Goal: Transaction & Acquisition: Purchase product/service

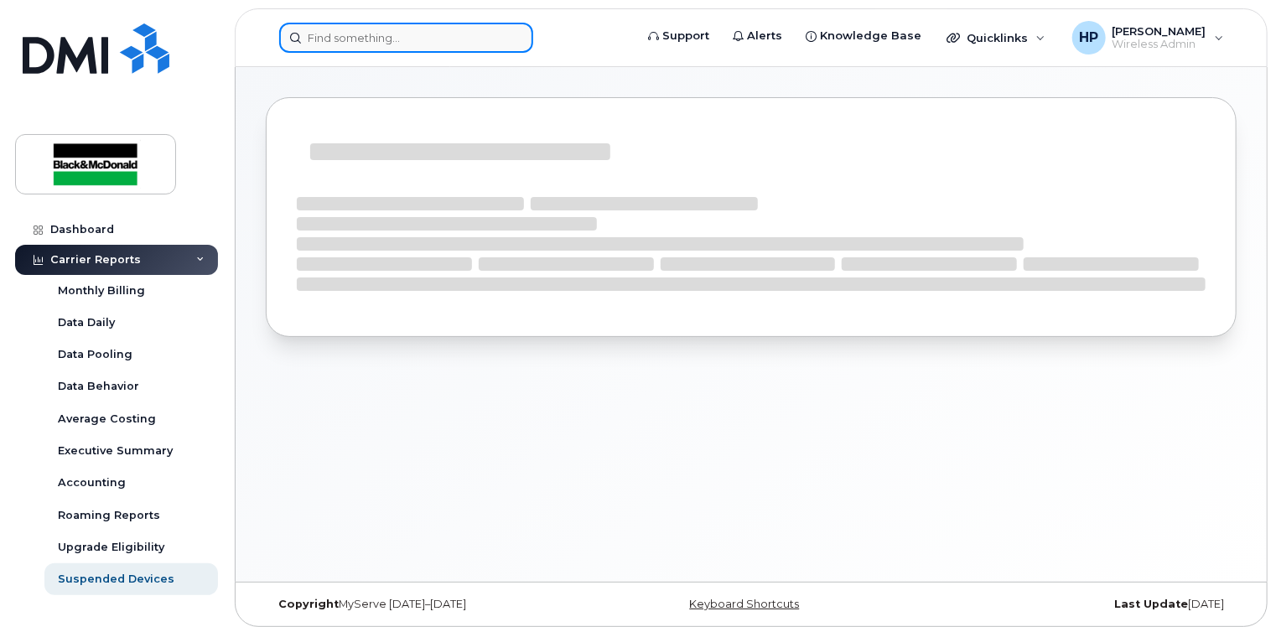
click at [332, 42] on input at bounding box center [406, 38] width 254 height 30
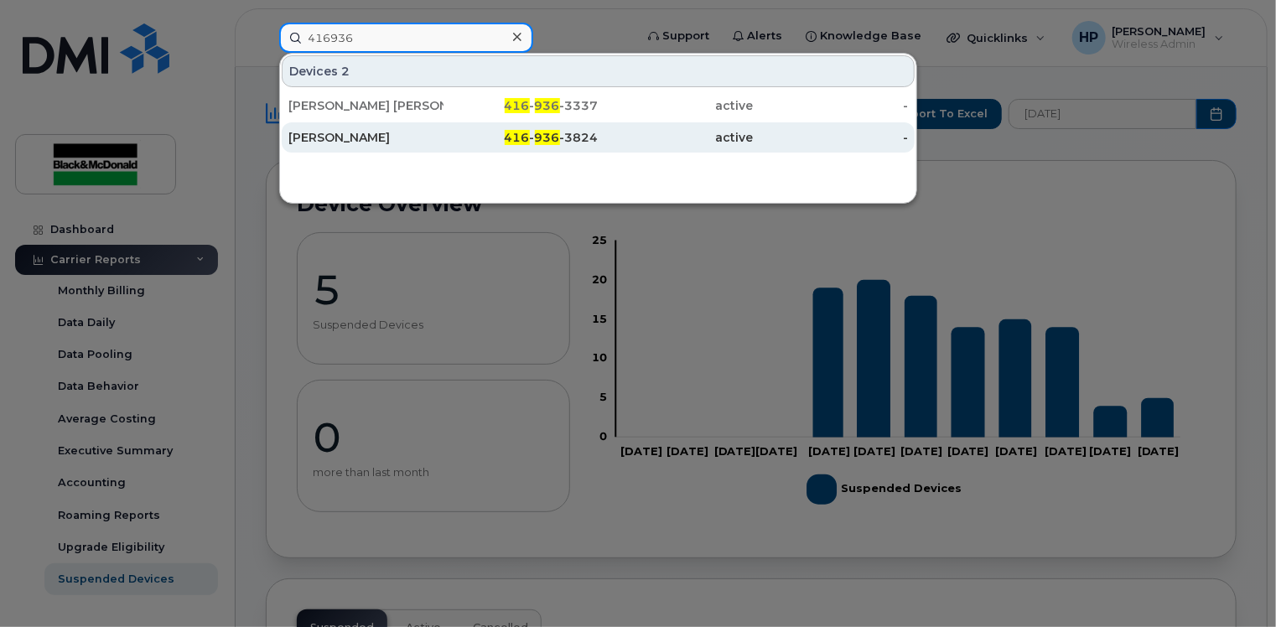
type input "416936"
click at [450, 138] on div "416 - 936 -3824" at bounding box center [521, 137] width 155 height 17
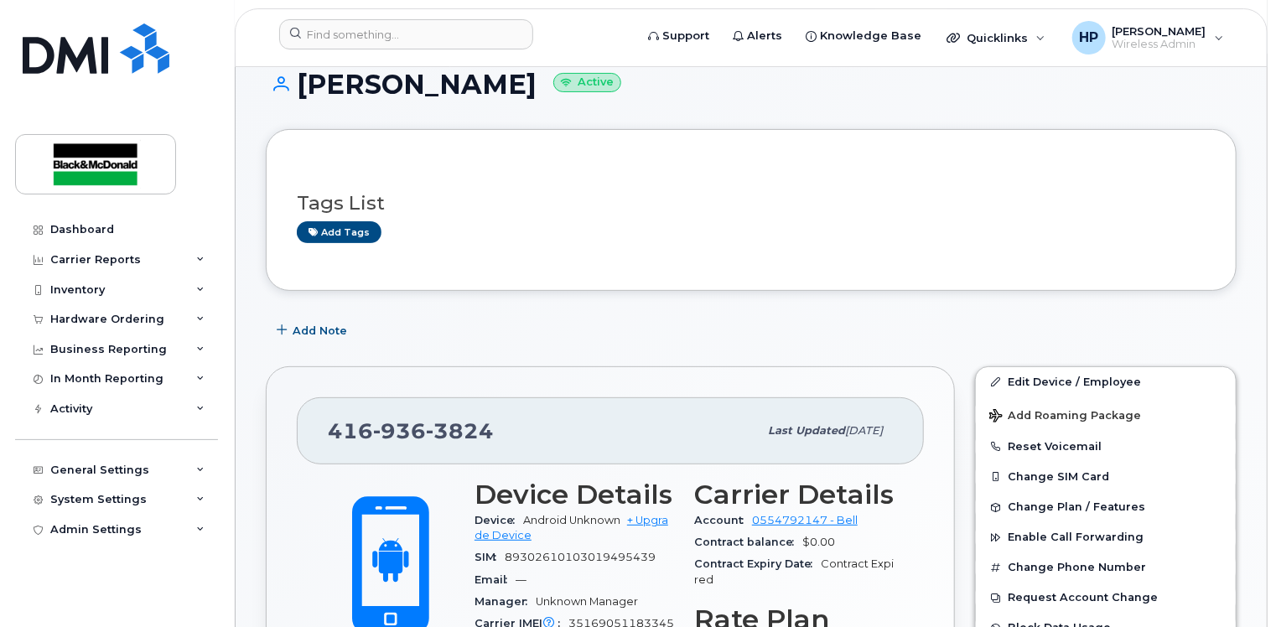
scroll to position [252, 0]
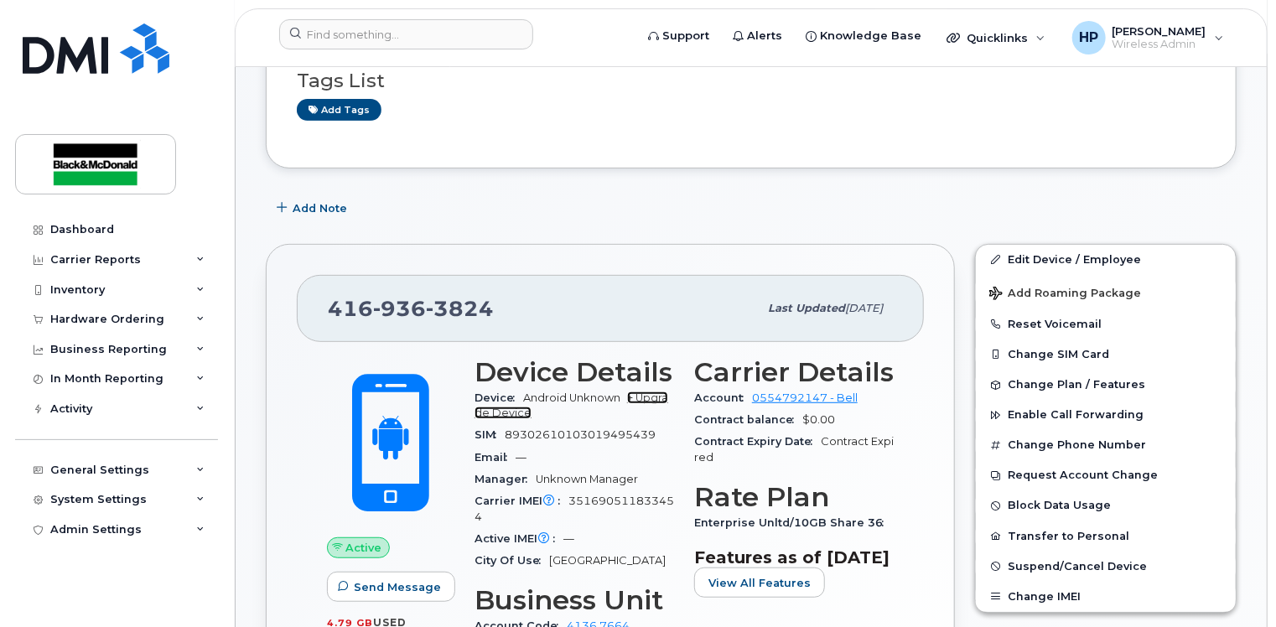
click at [505, 398] on link "+ Upgrade Device" at bounding box center [572, 406] width 194 height 28
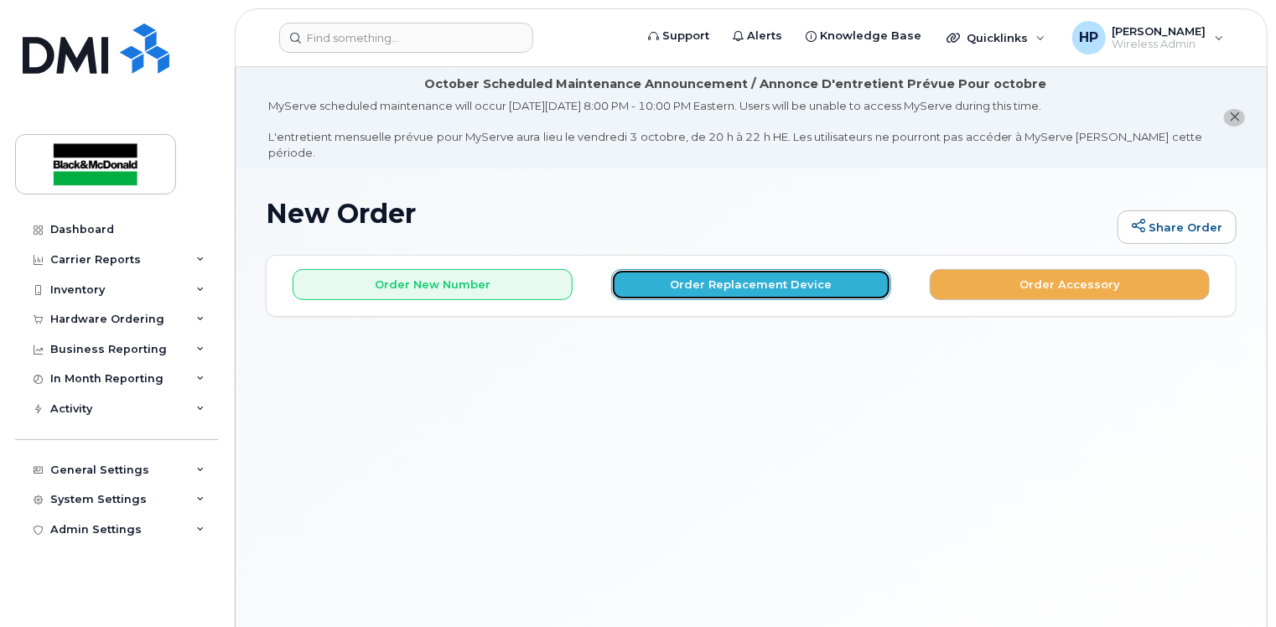
click at [713, 269] on button "Order Replacement Device" at bounding box center [751, 284] width 280 height 31
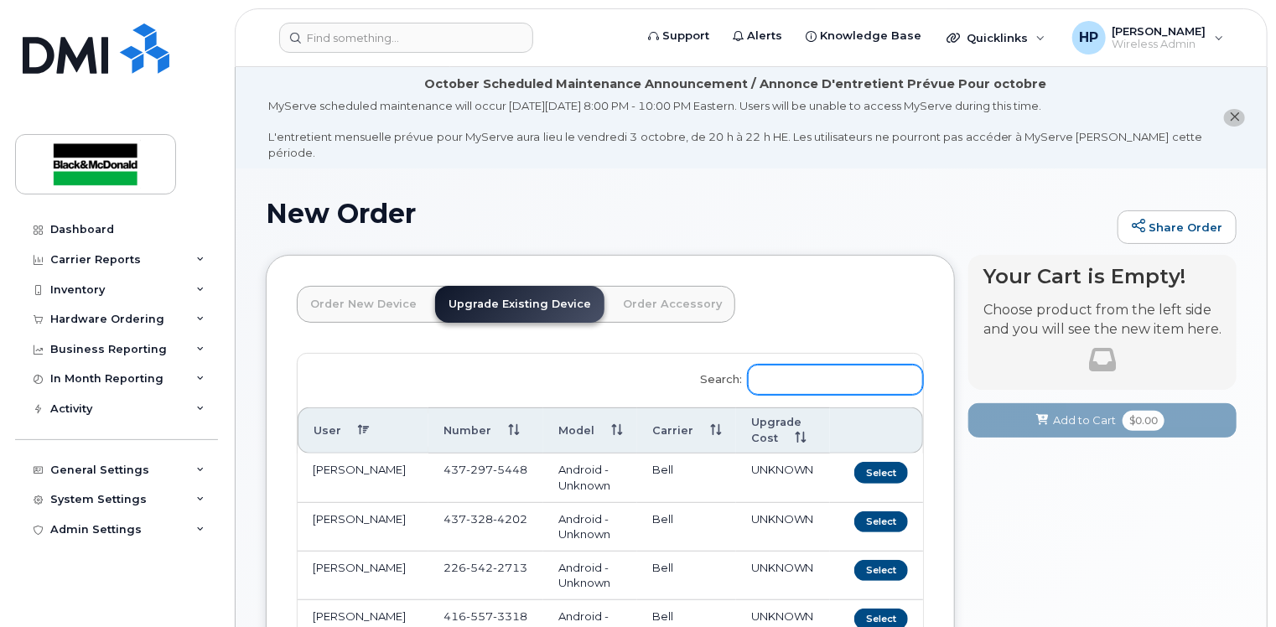
click at [792, 367] on input "Search:" at bounding box center [835, 380] width 175 height 30
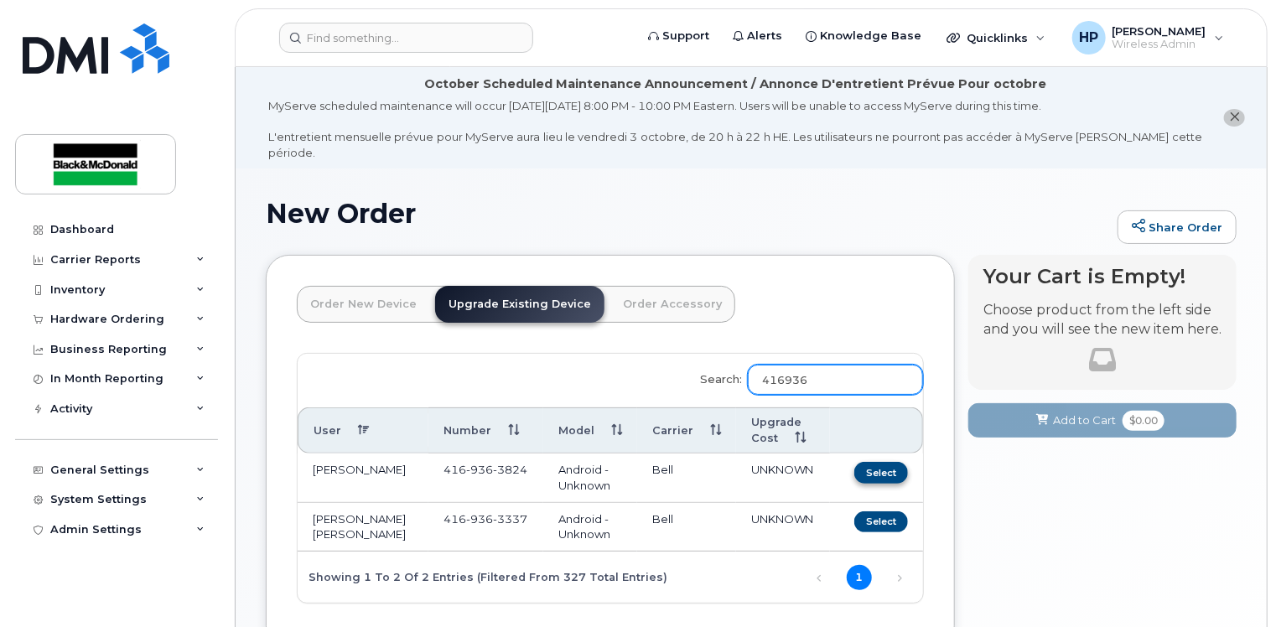
type input "416936"
click at [893, 462] on button "Select" at bounding box center [882, 472] width 54 height 21
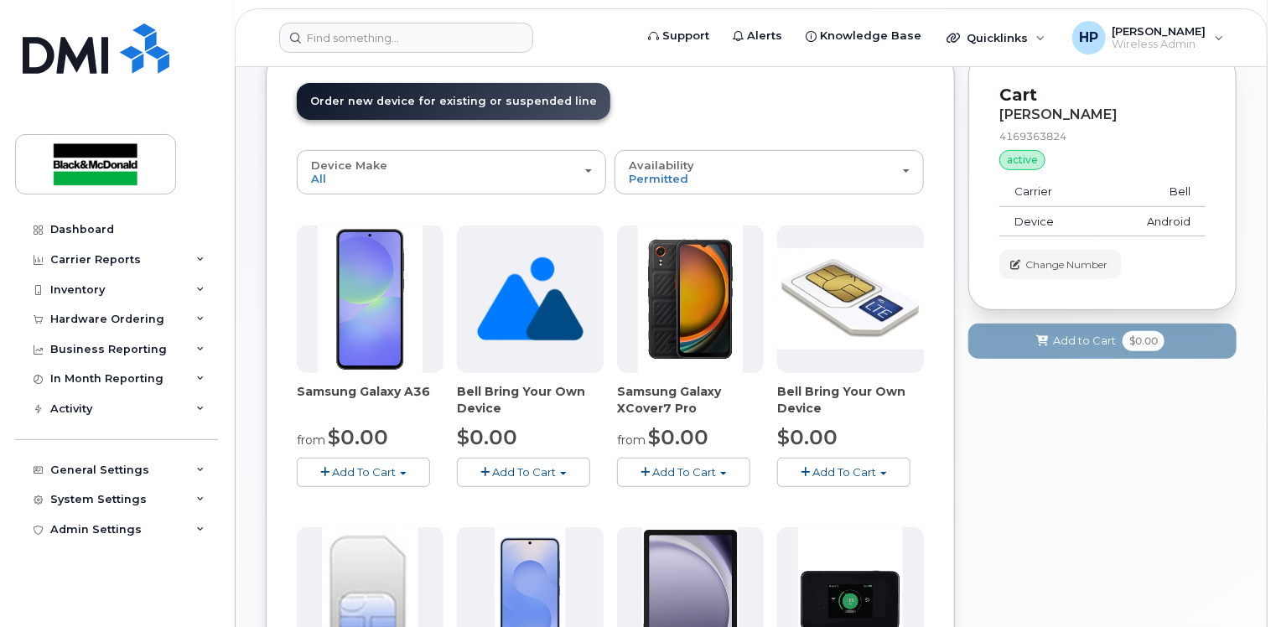
scroll to position [252, 0]
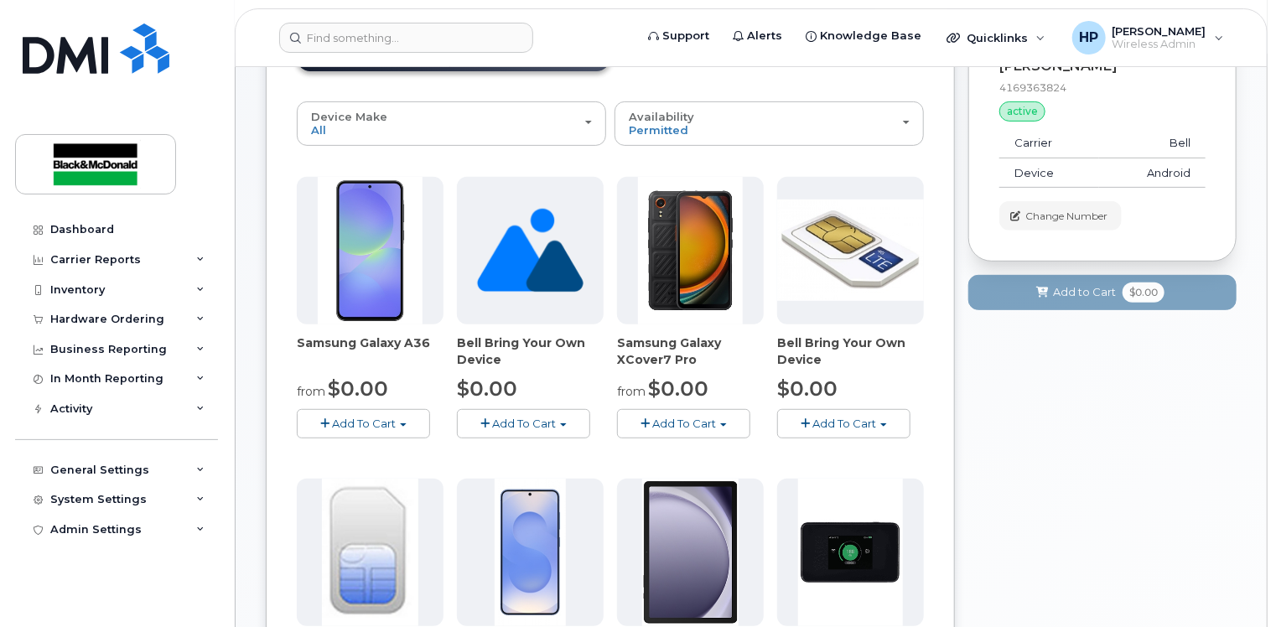
click at [389, 417] on span "Add To Cart" at bounding box center [364, 423] width 64 height 13
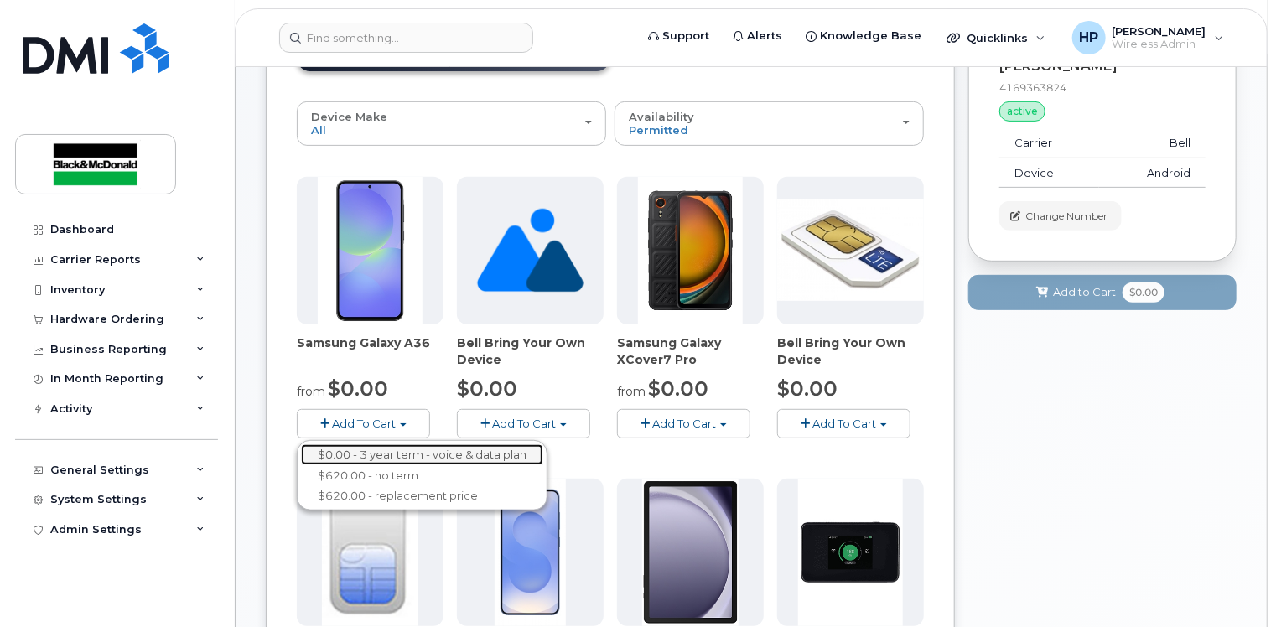
click at [392, 444] on link "$0.00 - 3 year term - voice & data plan" at bounding box center [422, 454] width 242 height 21
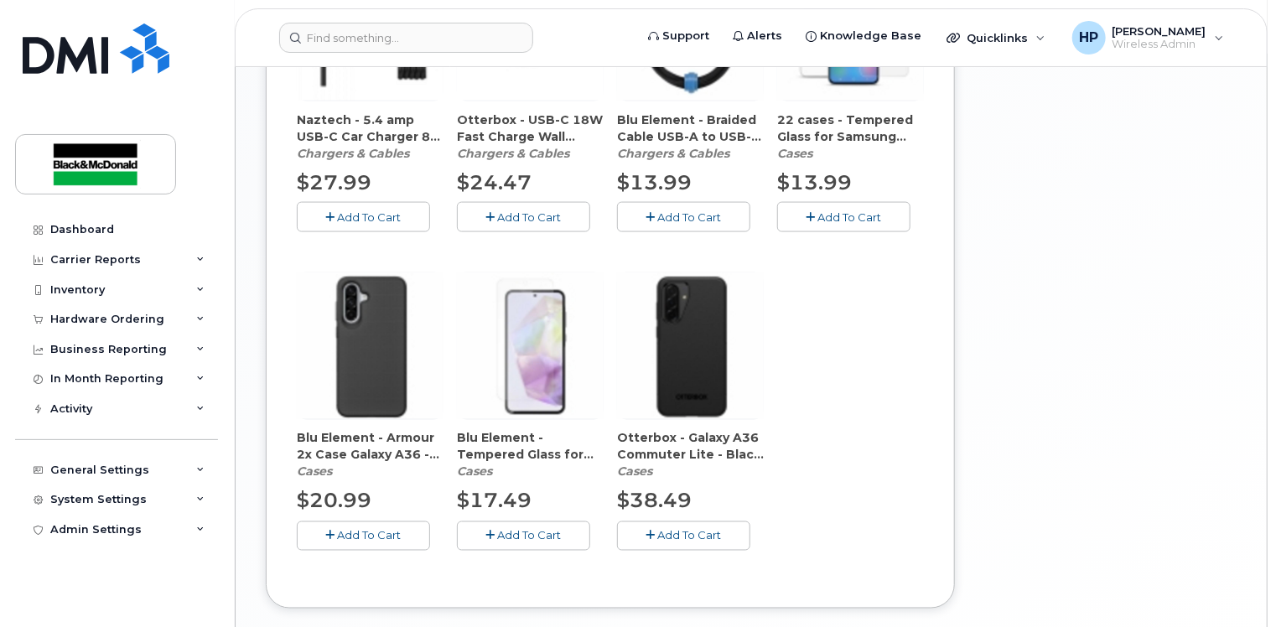
scroll to position [1174, 0]
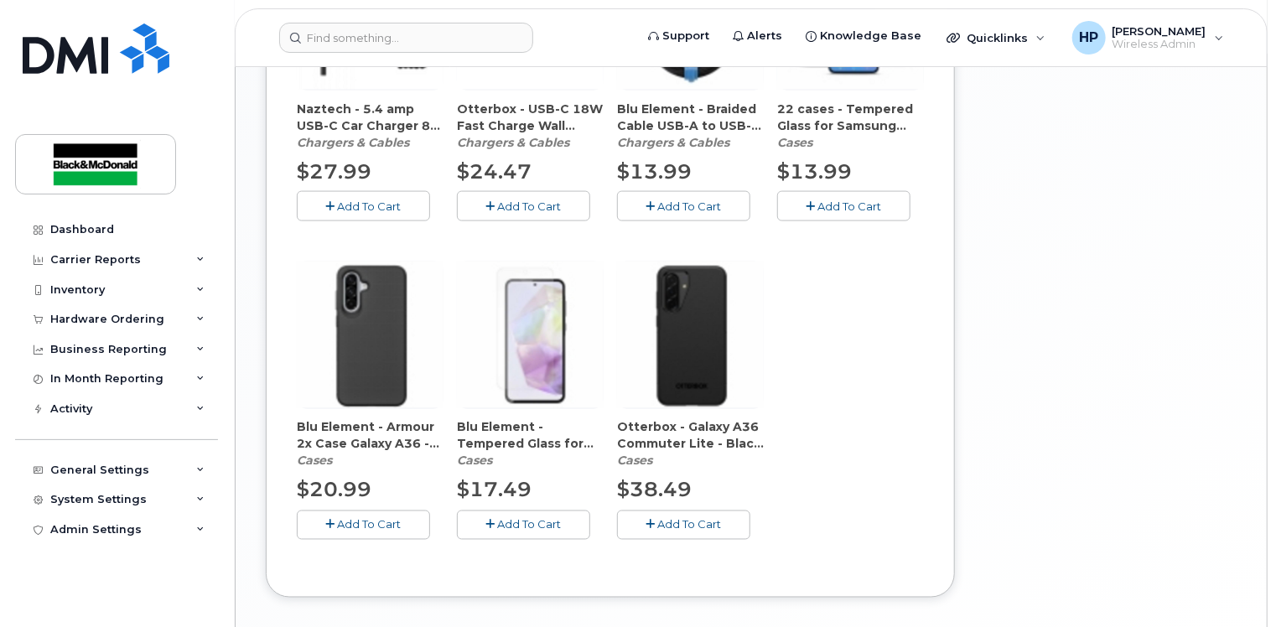
click at [370, 518] on span "Add To Cart" at bounding box center [370, 524] width 64 height 13
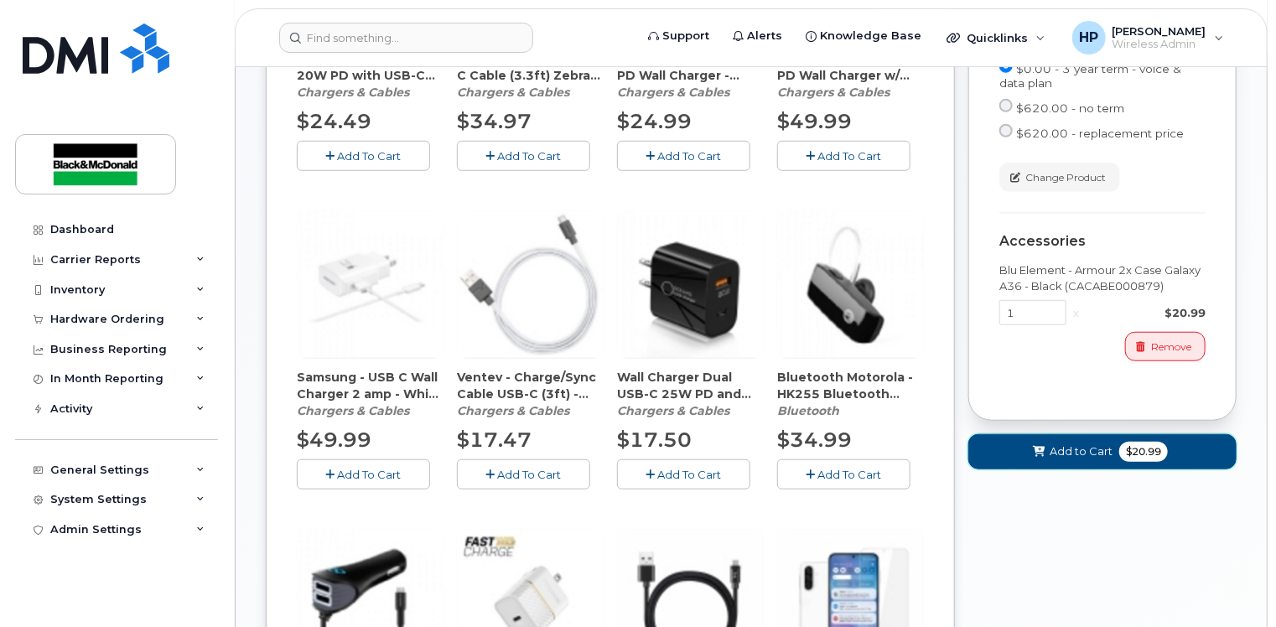
click at [1094, 444] on span "Add to Cart" at bounding box center [1081, 452] width 63 height 16
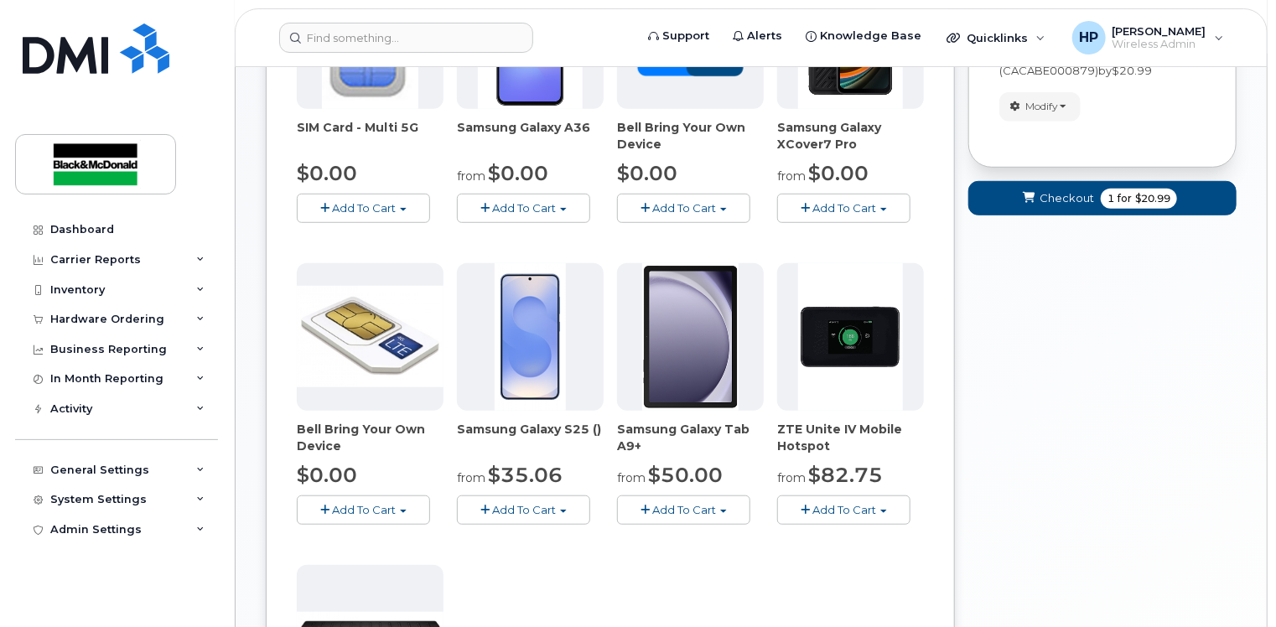
scroll to position [450, 0]
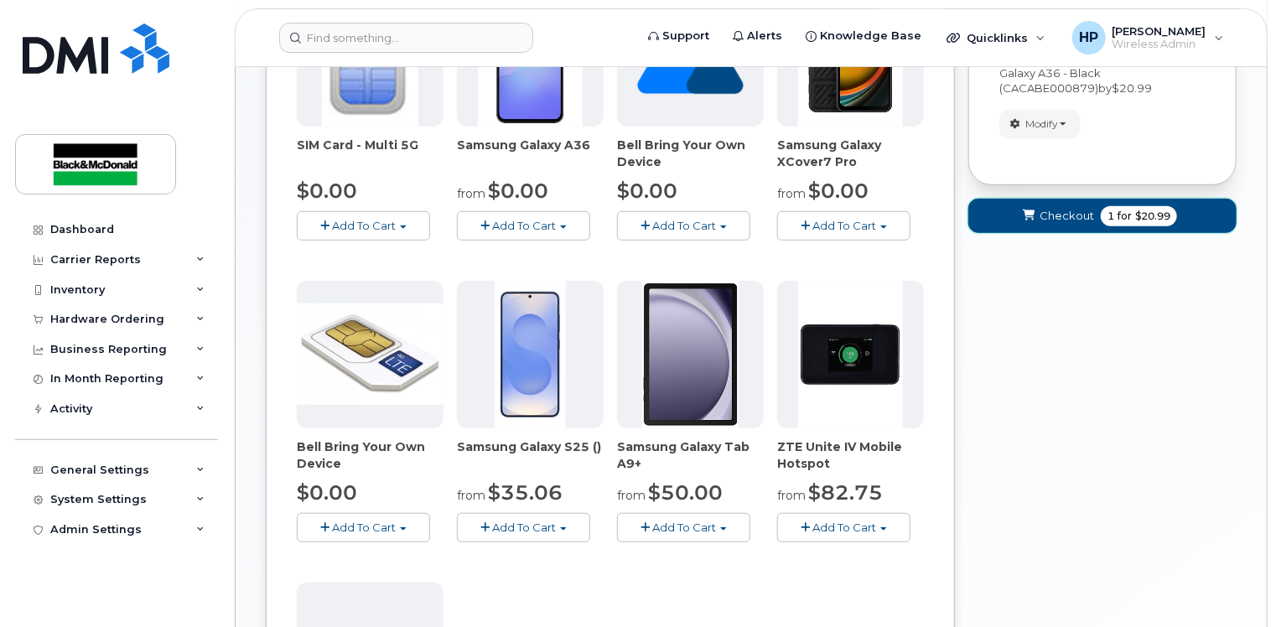
click at [1083, 208] on span "Checkout" at bounding box center [1067, 216] width 55 height 16
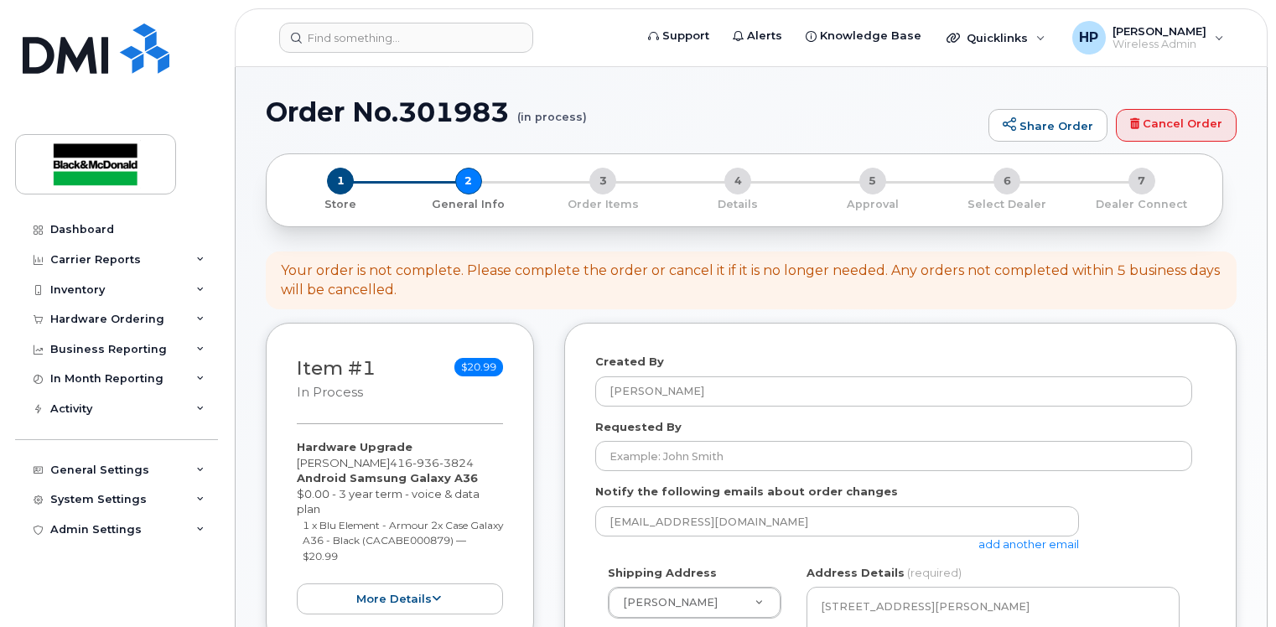
select select
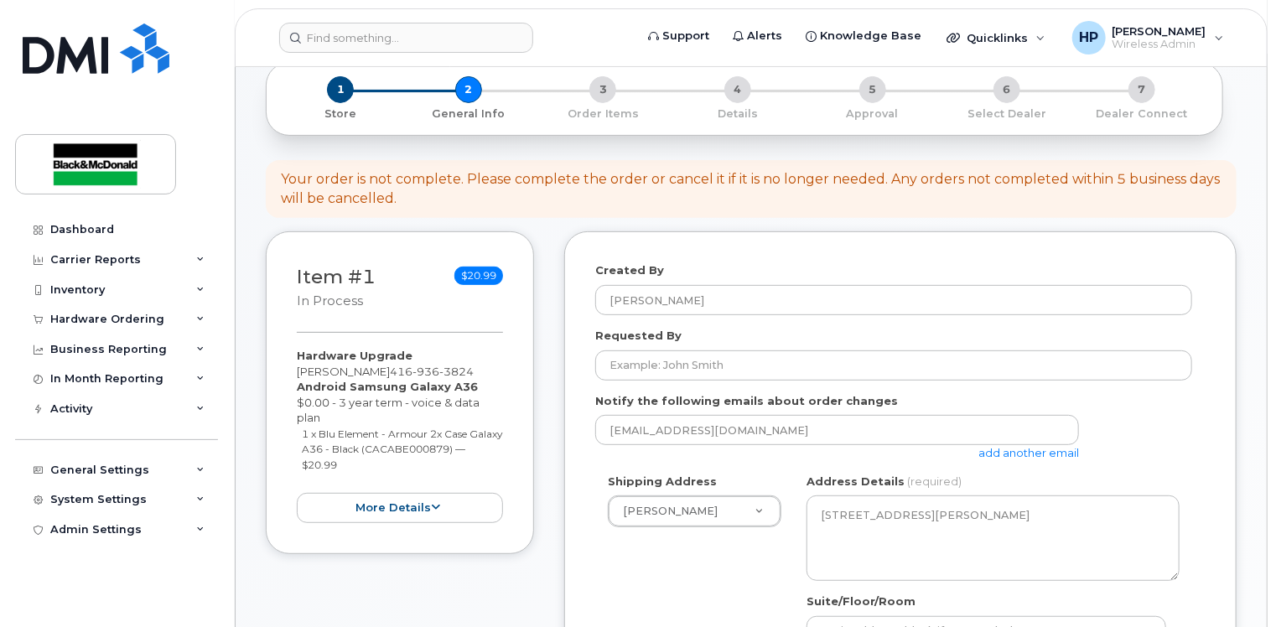
scroll to position [503, 0]
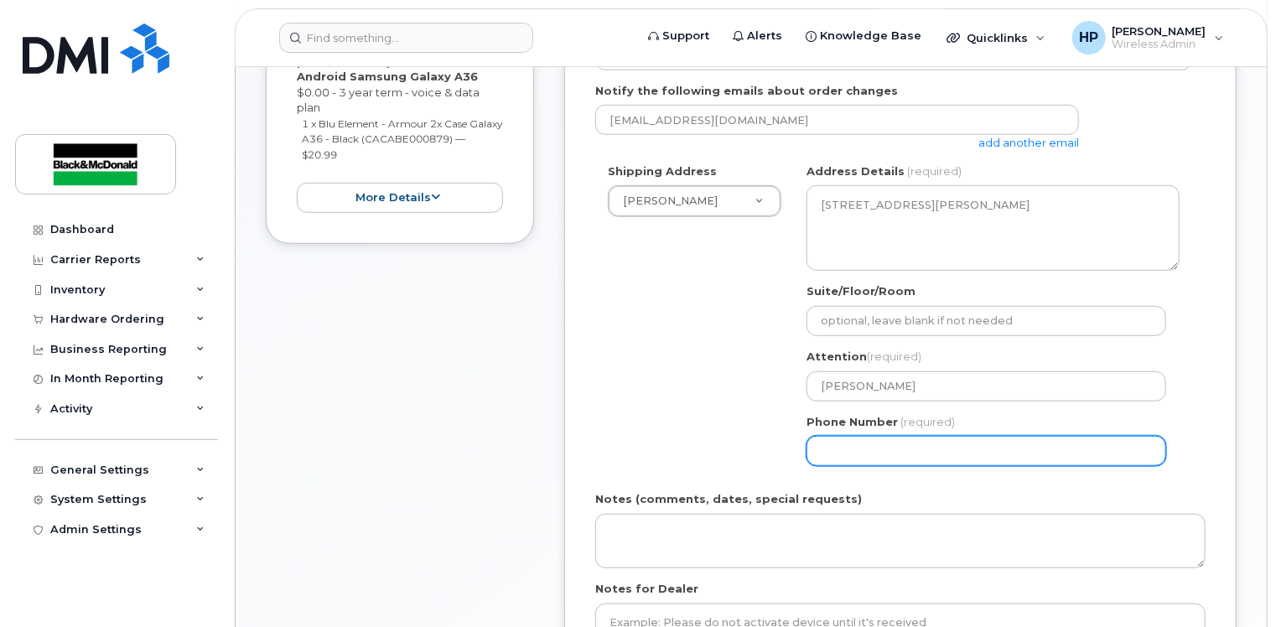
click at [836, 436] on input "Phone Number" at bounding box center [987, 451] width 360 height 30
type input "4163646169"
select select
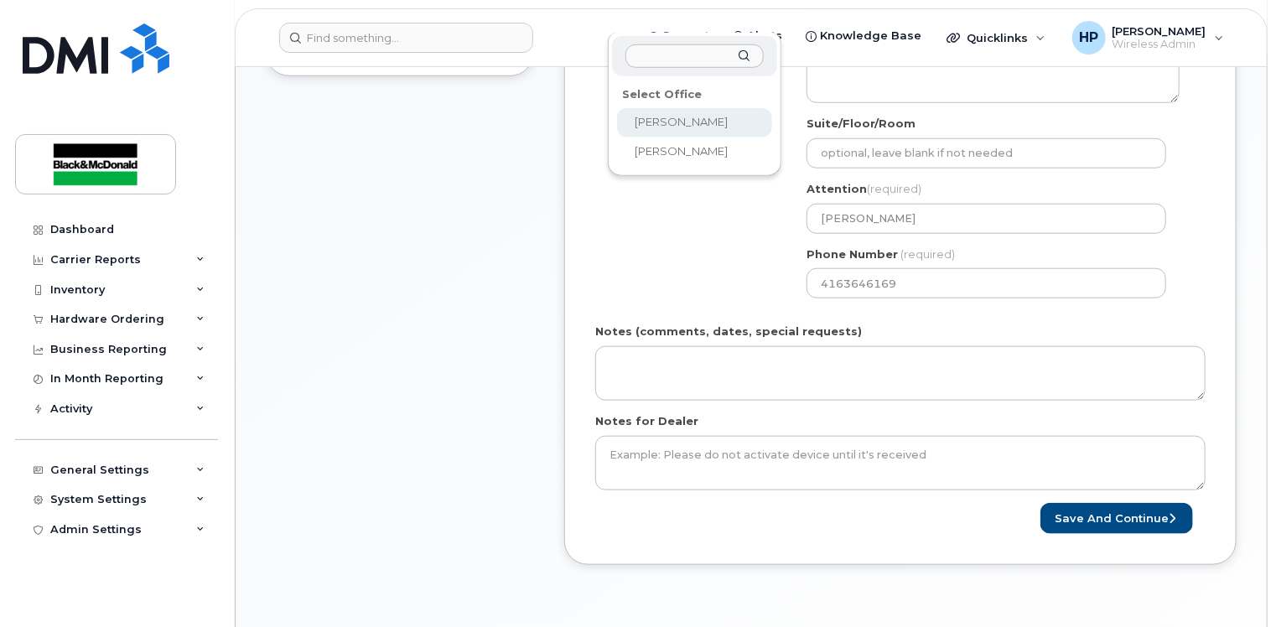
scroll to position [667, 0]
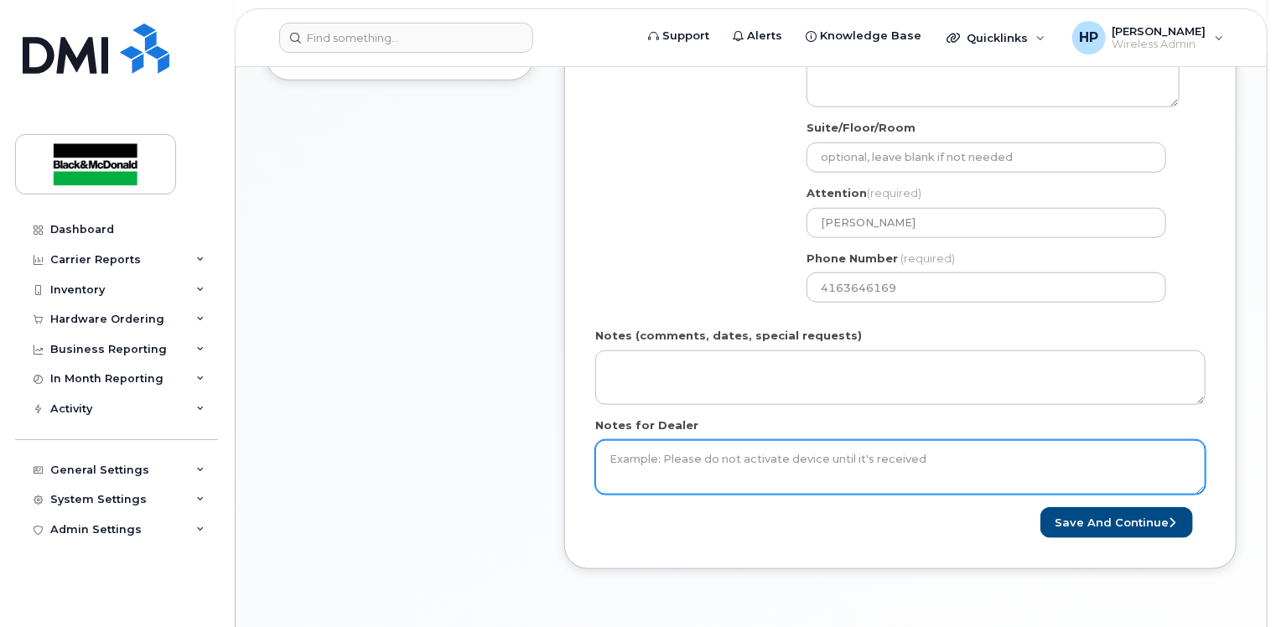
type input "e"
type input "eligible"
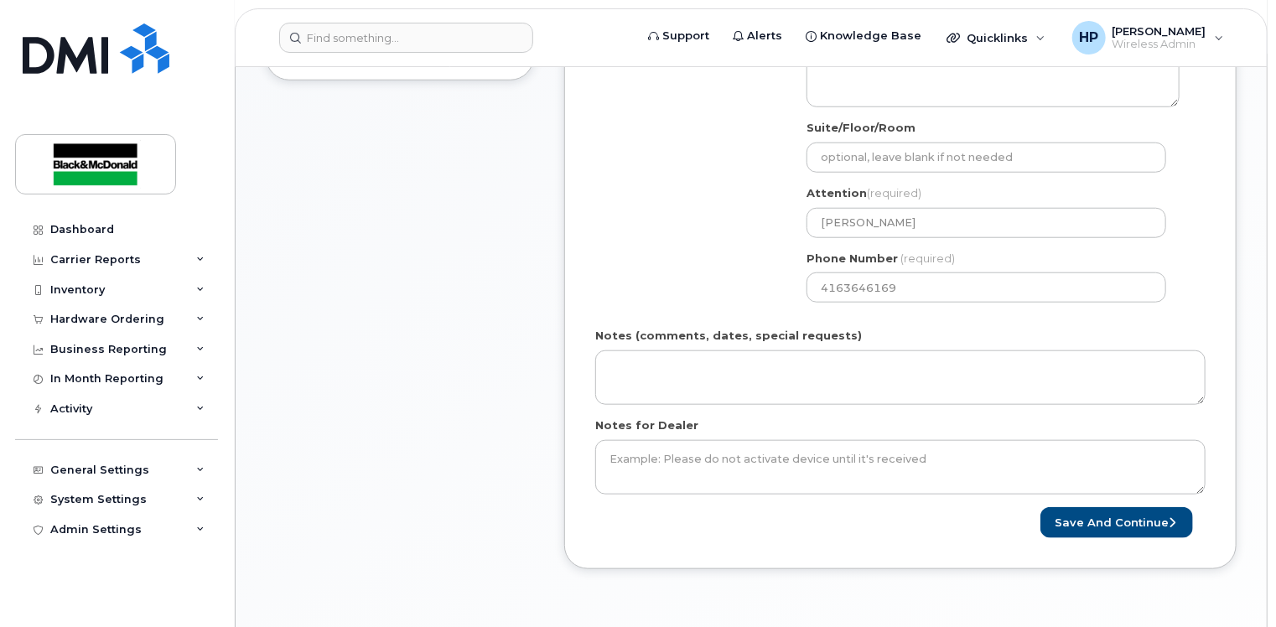
type input "e"
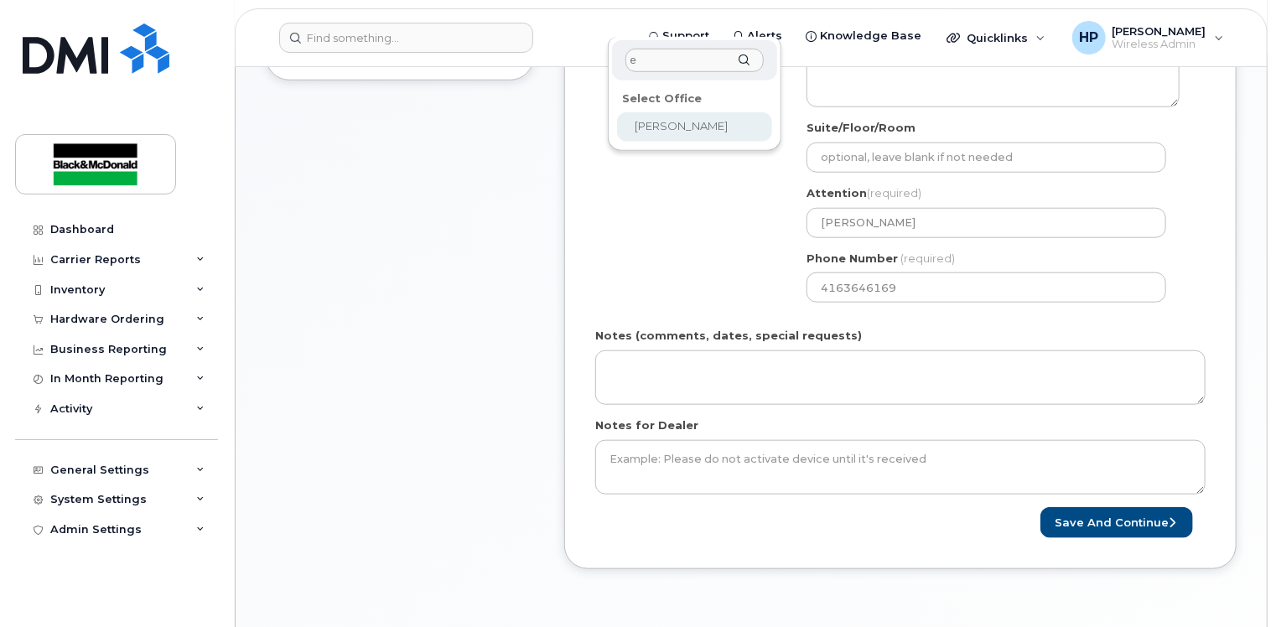
type input "eE"
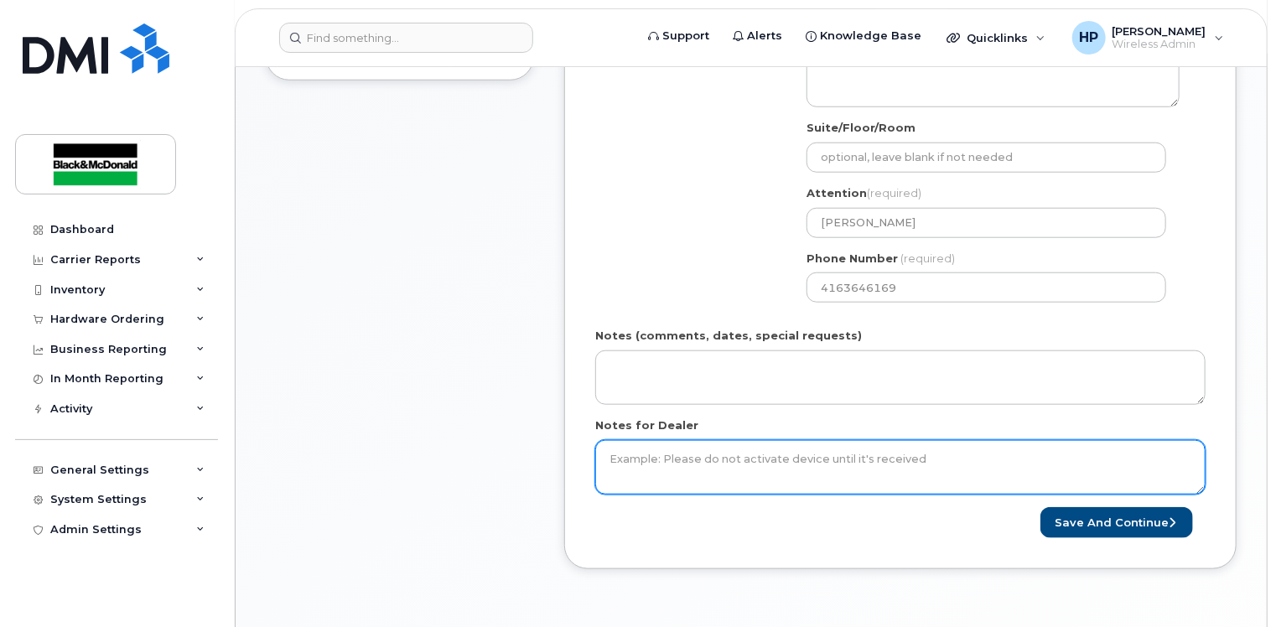
type input "E"
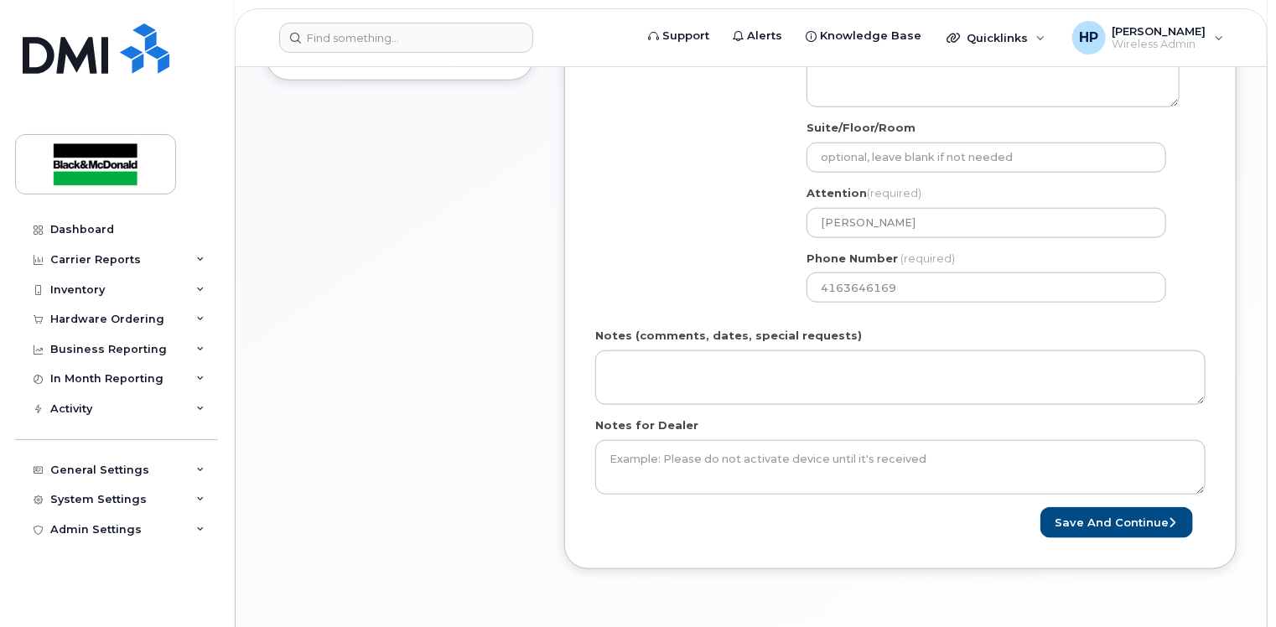
select select
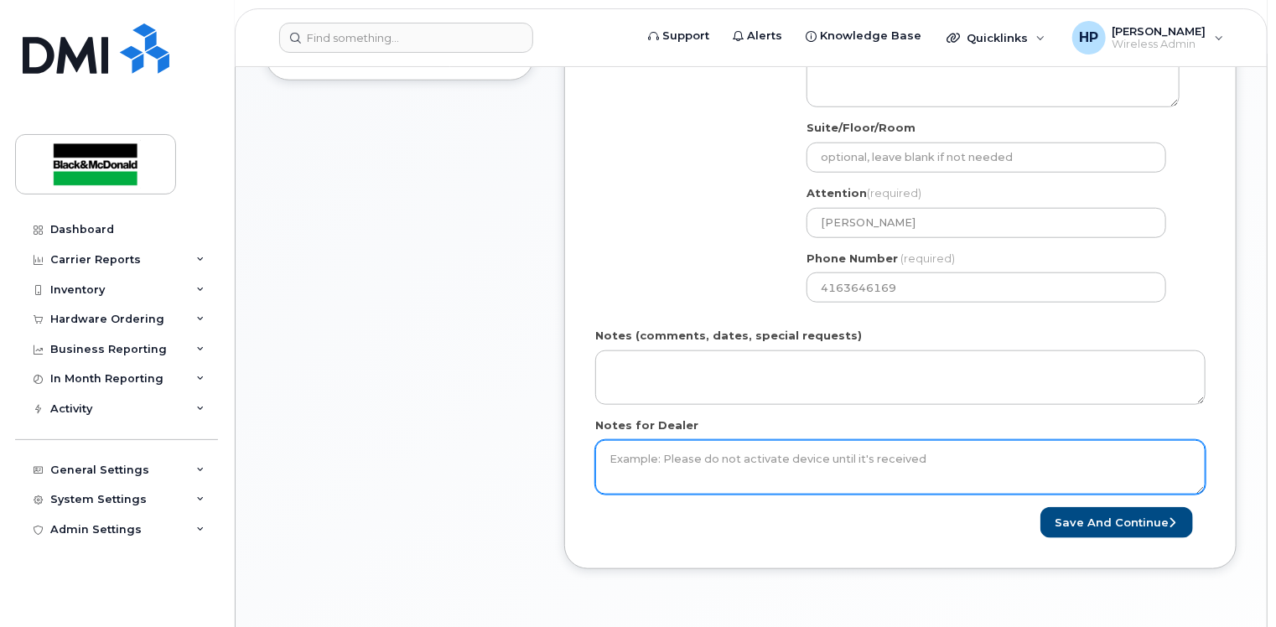
click at [642, 456] on textarea "Notes for Dealer" at bounding box center [900, 467] width 611 height 55
type textarea "Eligible for free upgrade"
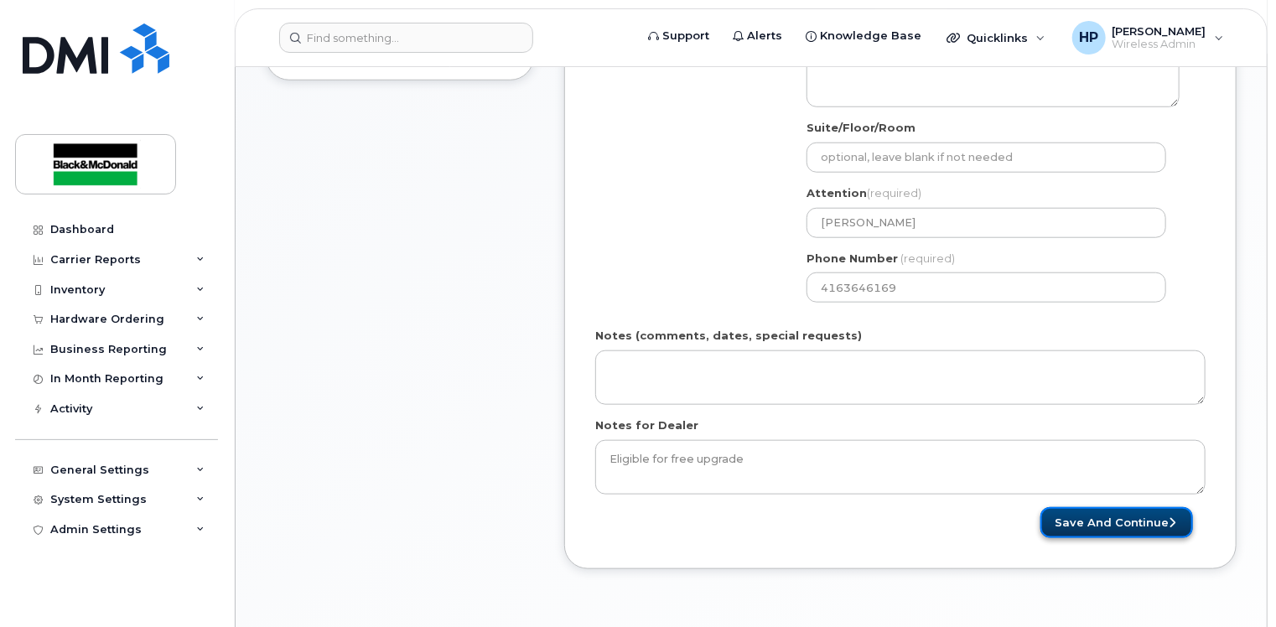
click at [1128, 507] on button "Save and Continue" at bounding box center [1117, 522] width 153 height 31
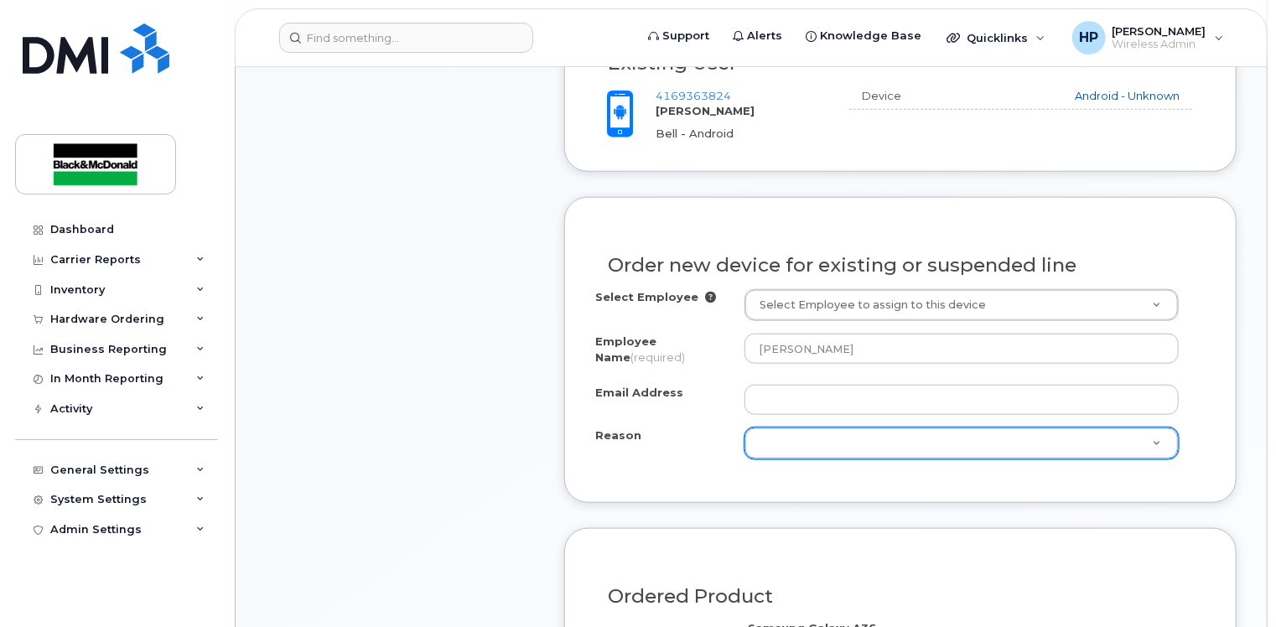
scroll to position [755, 0]
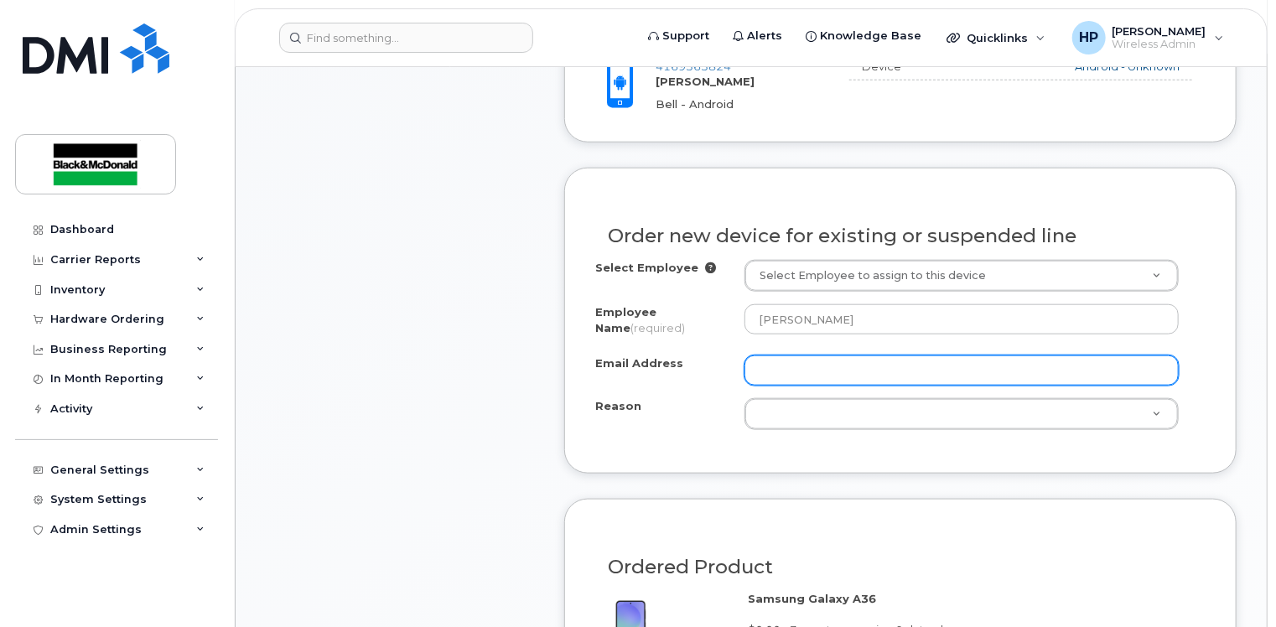
click at [777, 356] on input "Email Address" at bounding box center [962, 371] width 434 height 30
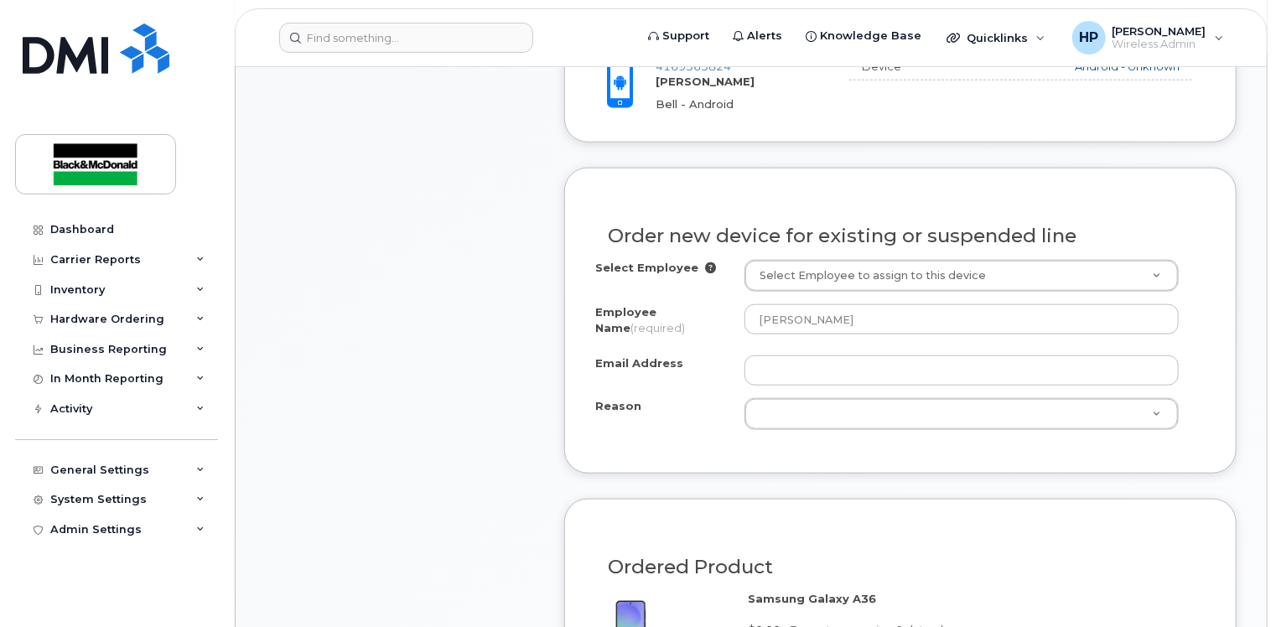
click at [626, 367] on div "Select Employee Select Employee to assign to this device Employee Name (require…" at bounding box center [900, 344] width 611 height 169
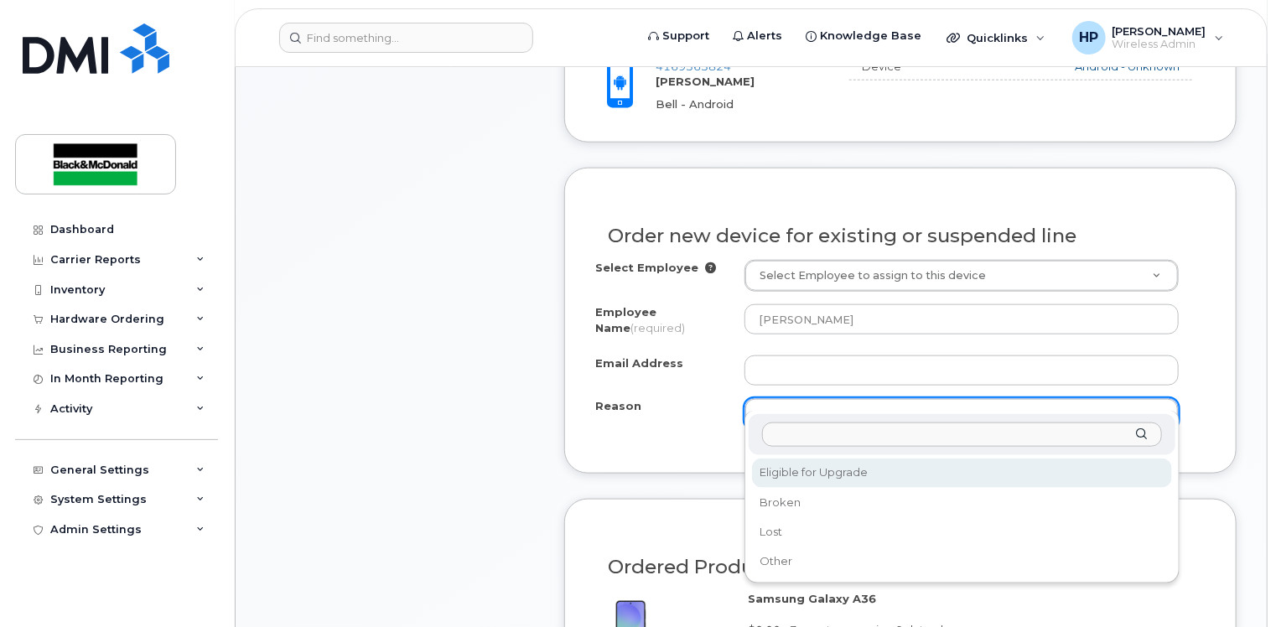
select select "eligible_for_upgrade"
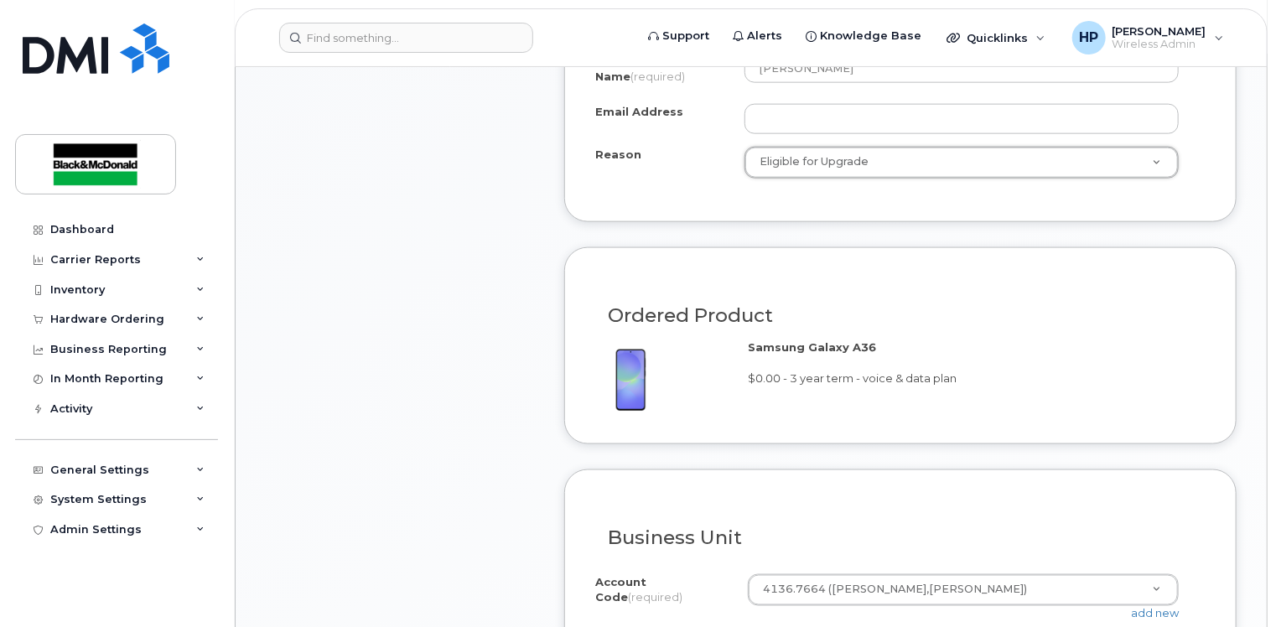
scroll to position [1174, 0]
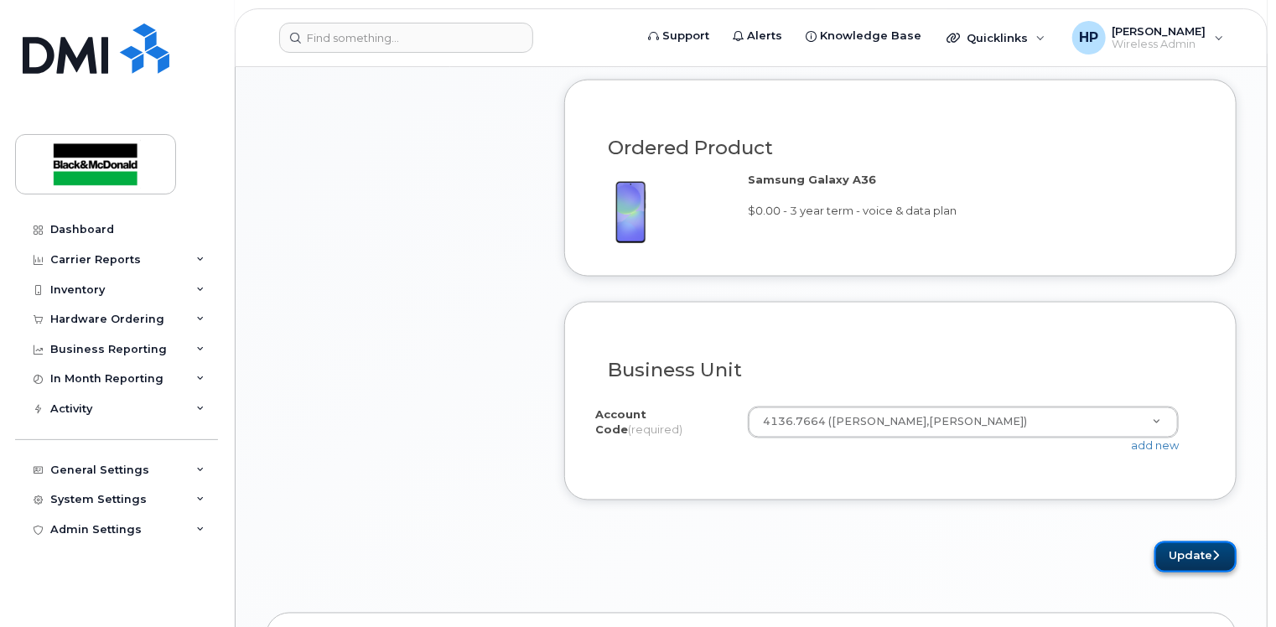
click at [1184, 542] on button "Update" at bounding box center [1196, 557] width 82 height 31
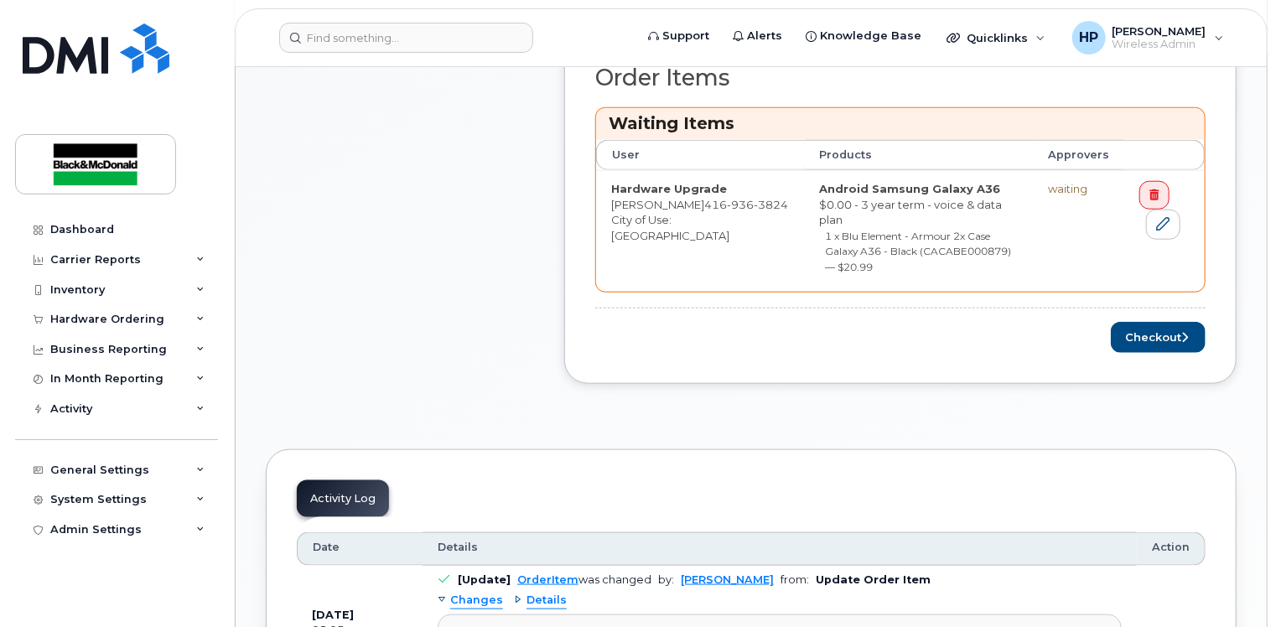
scroll to position [839, 0]
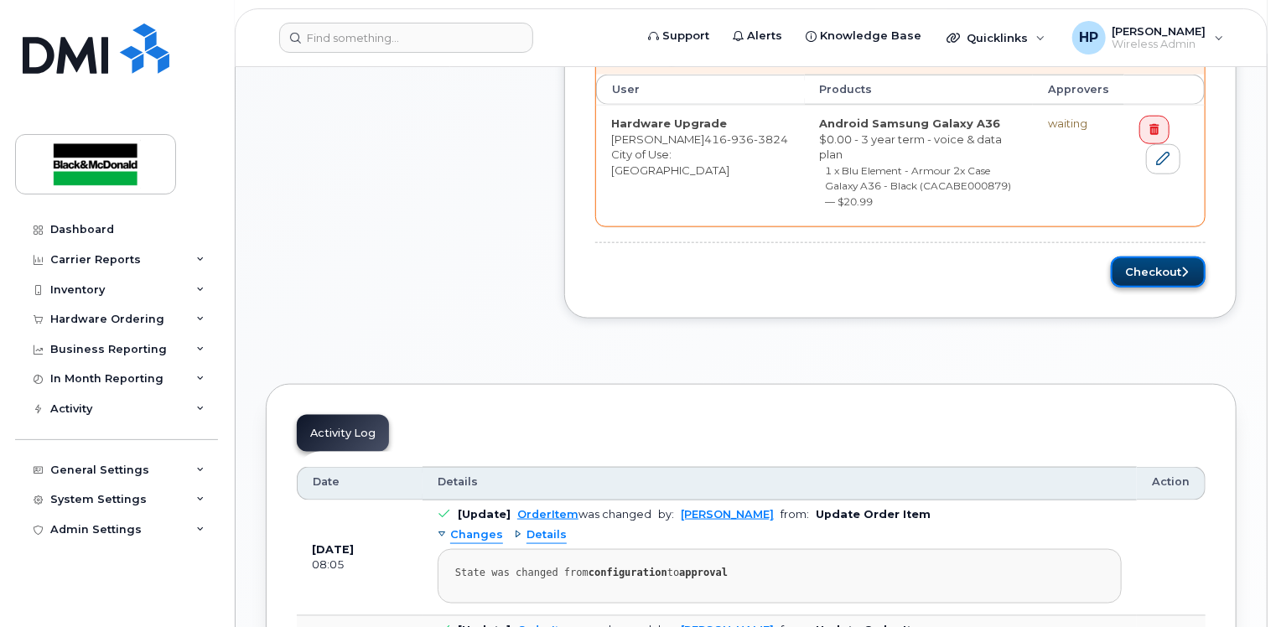
click at [1117, 257] on button "Checkout" at bounding box center [1158, 272] width 95 height 31
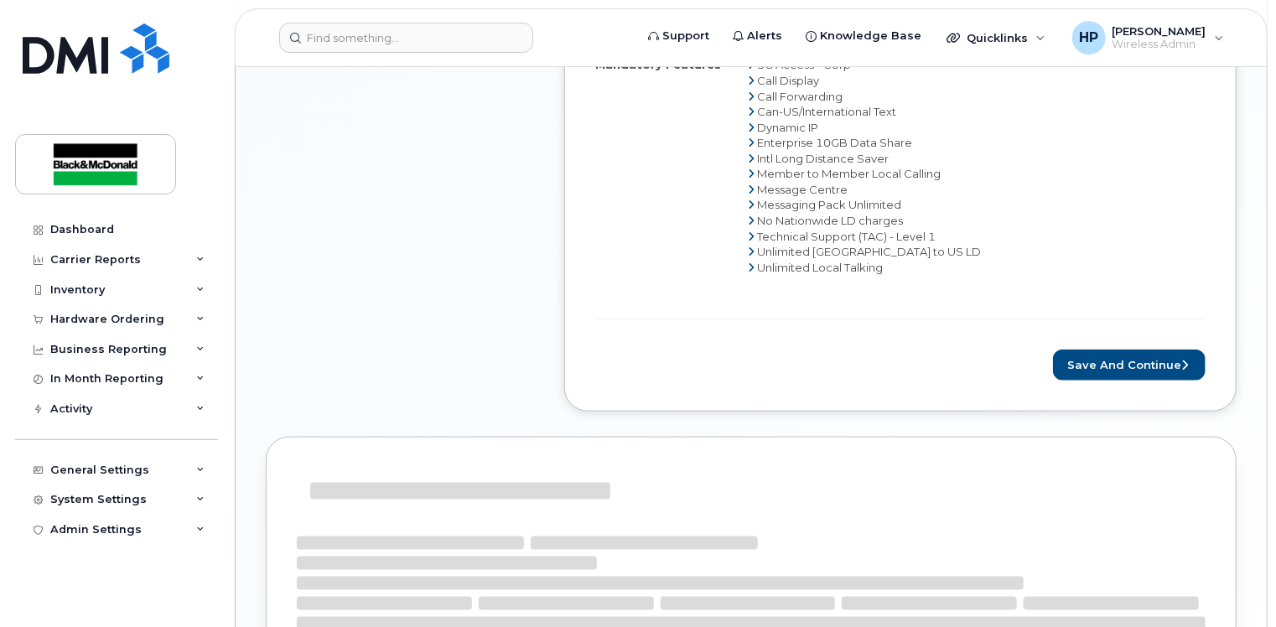
scroll to position [560, 0]
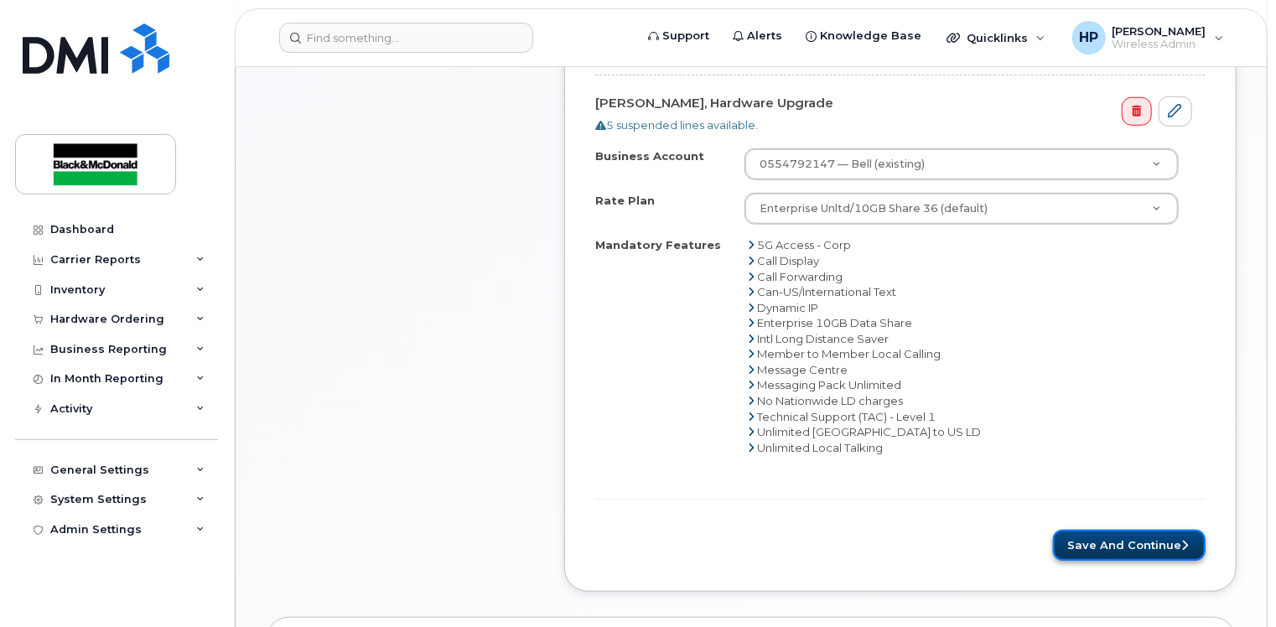
click at [1121, 536] on button "Save and Continue" at bounding box center [1129, 545] width 153 height 31
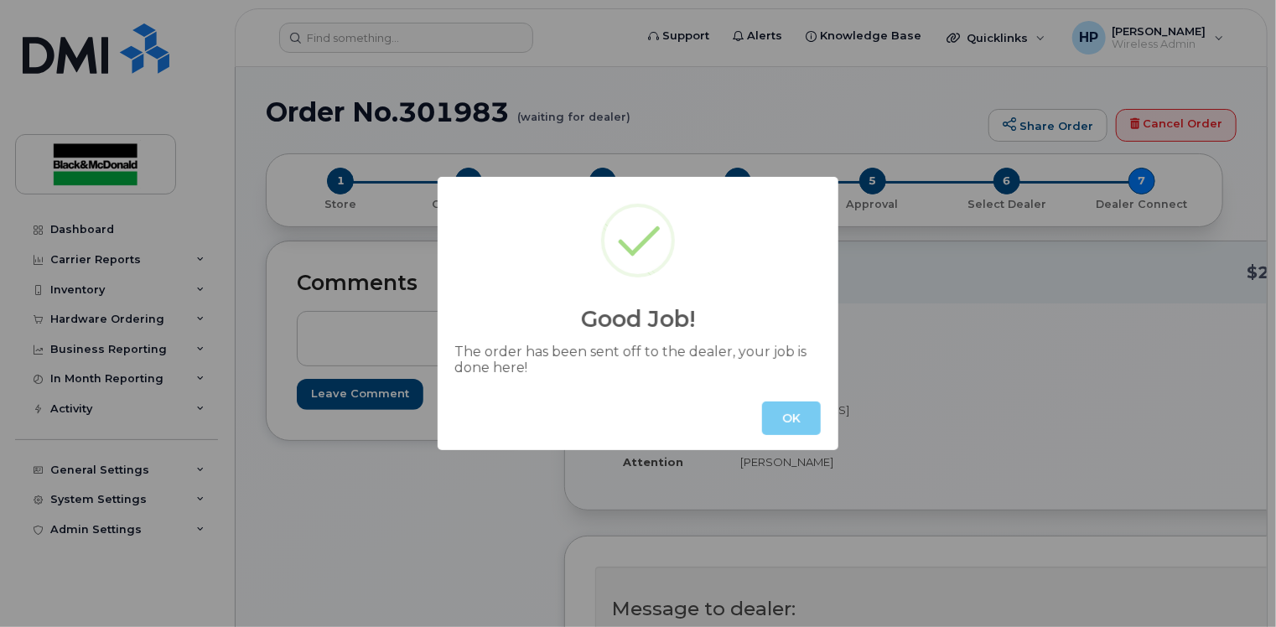
click at [776, 418] on button "OK" at bounding box center [791, 419] width 59 height 34
